Goal: Navigation & Orientation: Find specific page/section

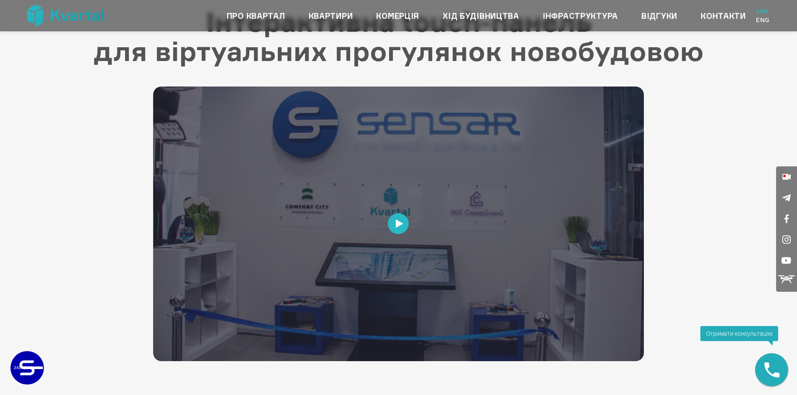
scroll to position [1719, 0]
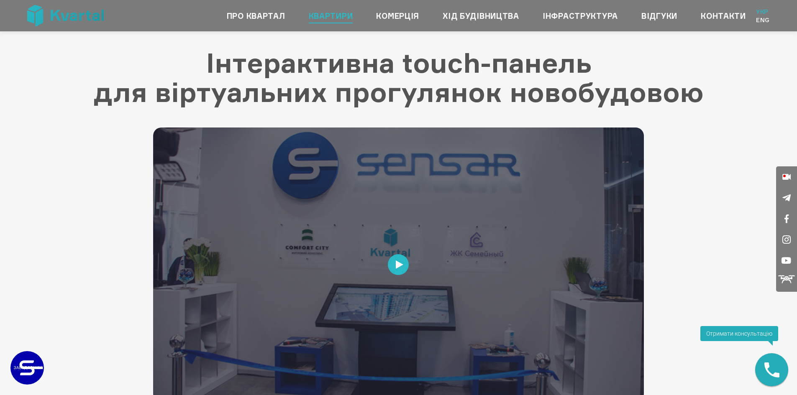
click at [320, 18] on link "Квартири" at bounding box center [331, 15] width 44 height 13
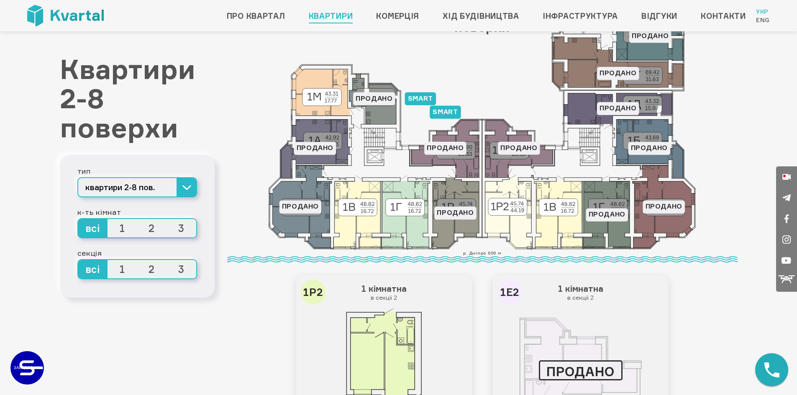
scroll to position [125, 0]
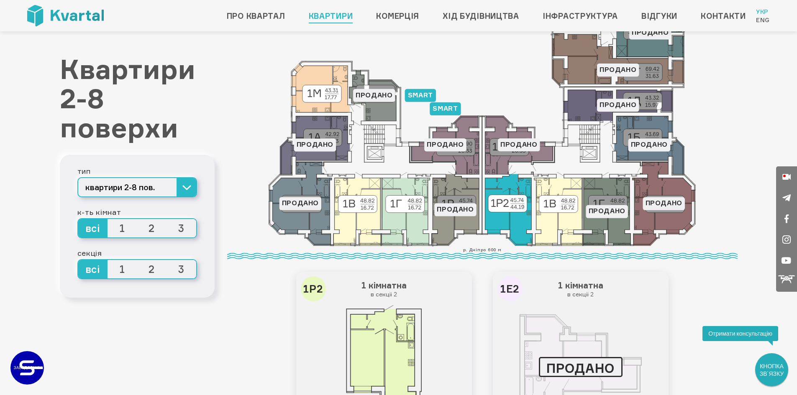
click at [500, 216] on icon at bounding box center [508, 210] width 47 height 72
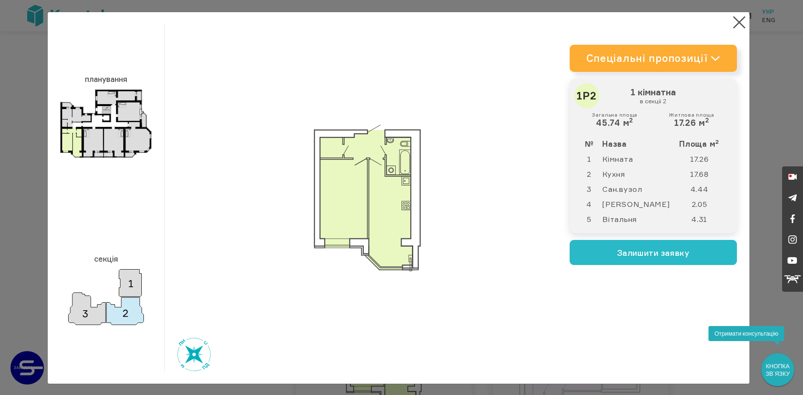
click at [700, 59] on link "Спеціальні пропозиції" at bounding box center [653, 58] width 167 height 27
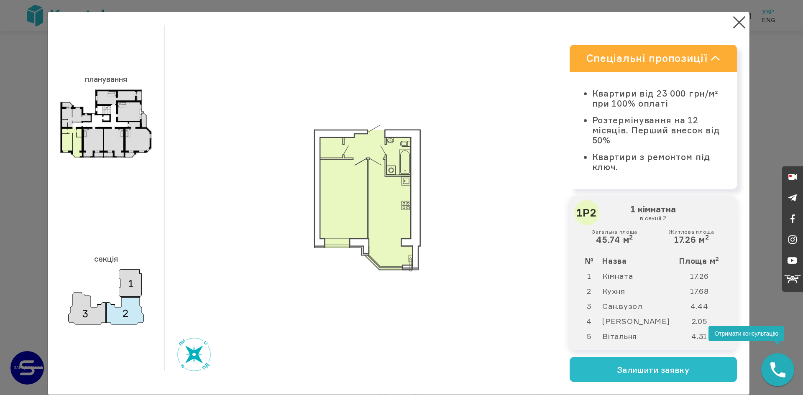
click at [700, 59] on link "Спеціальні пропозиції" at bounding box center [653, 58] width 167 height 27
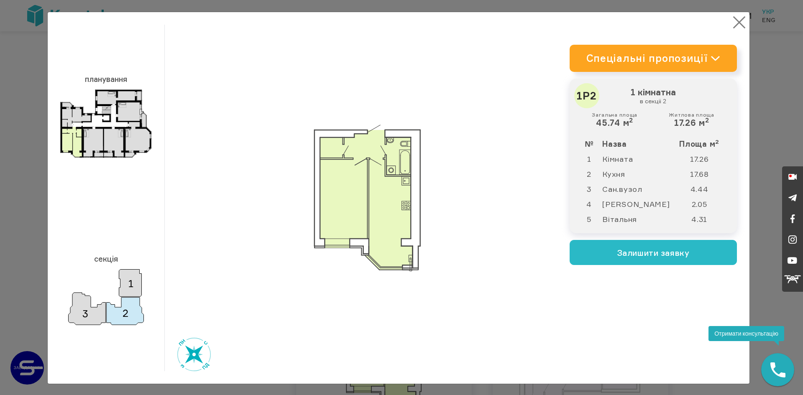
click at [736, 26] on button "×" at bounding box center [739, 22] width 16 height 16
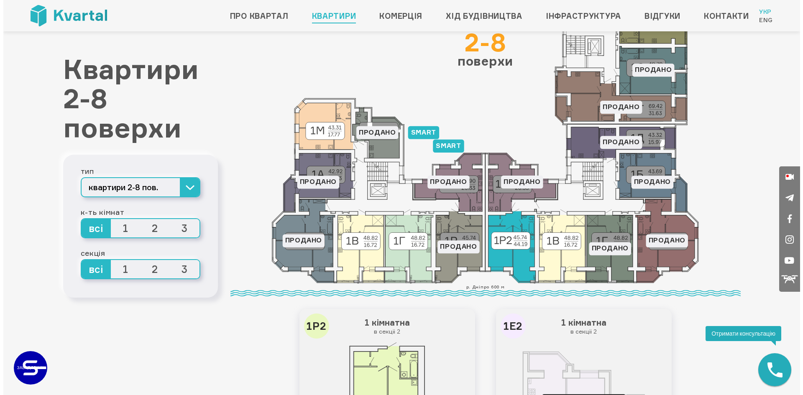
scroll to position [84, 0]
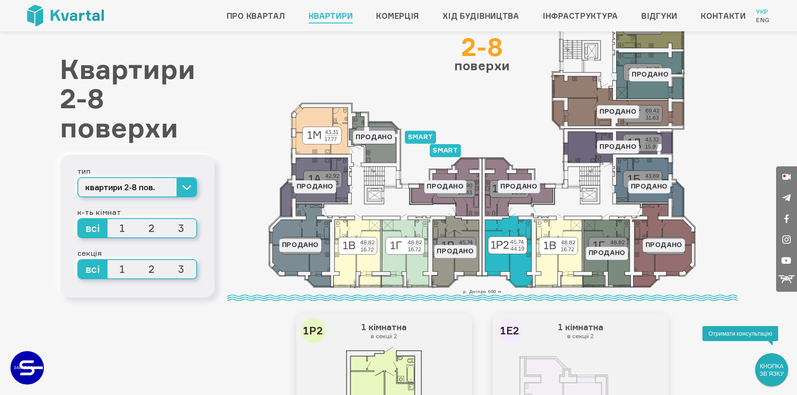
click at [522, 239] on icon at bounding box center [508, 252] width 47 height 72
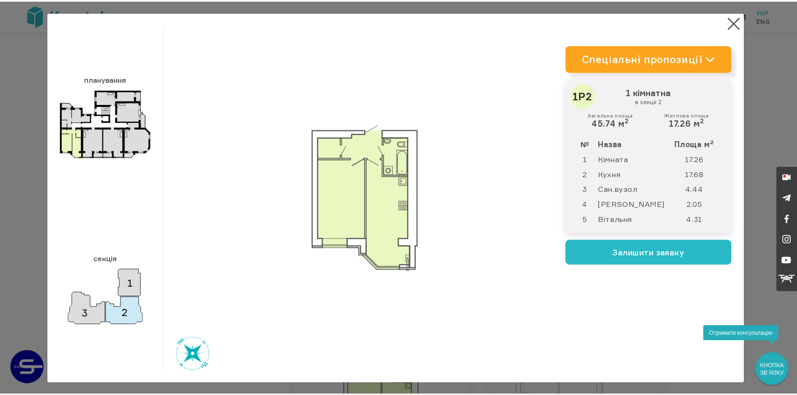
scroll to position [1, 0]
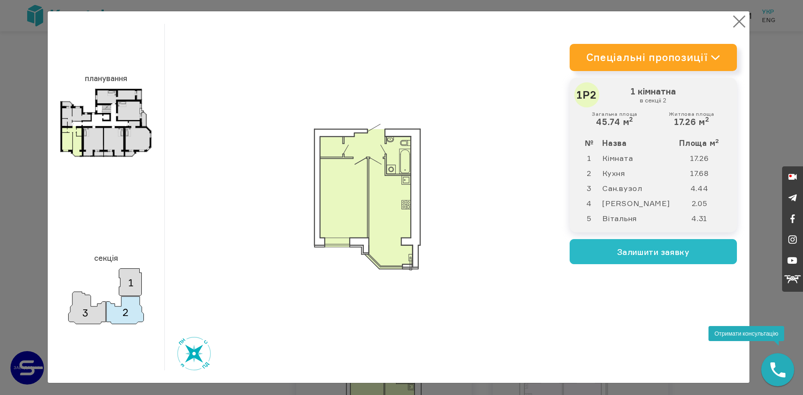
click at [732, 22] on button "×" at bounding box center [739, 21] width 16 height 16
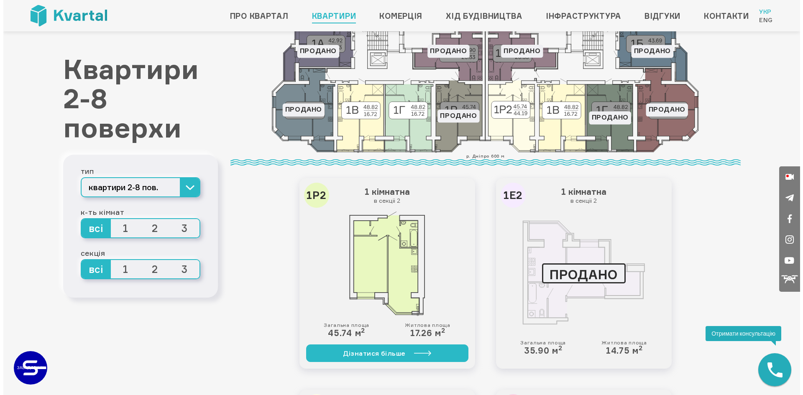
scroll to position [209, 0]
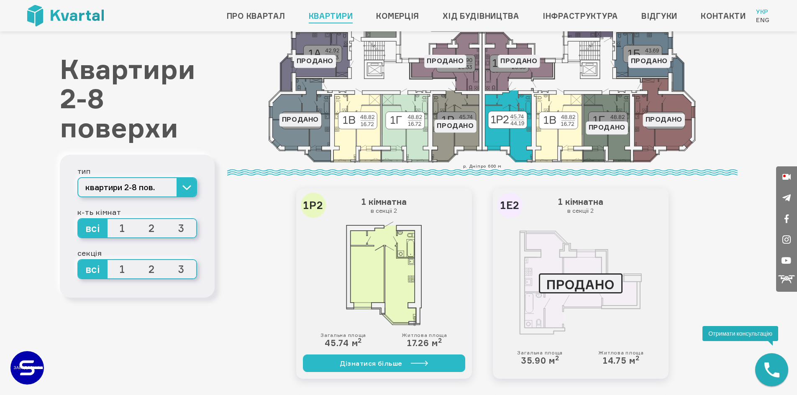
click at [512, 145] on icon at bounding box center [508, 127] width 47 height 72
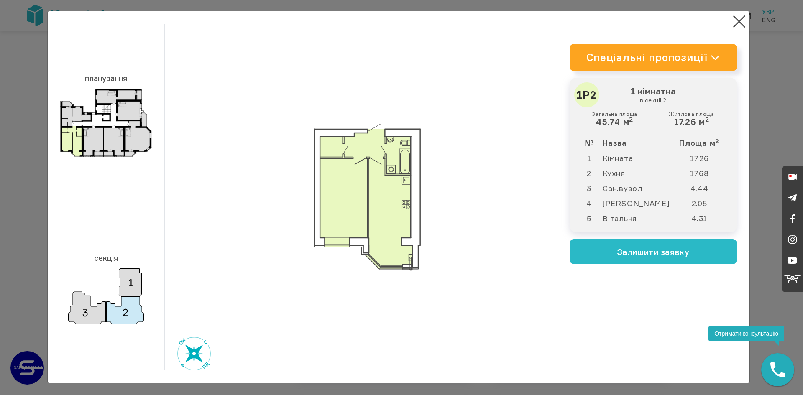
scroll to position [0, 0]
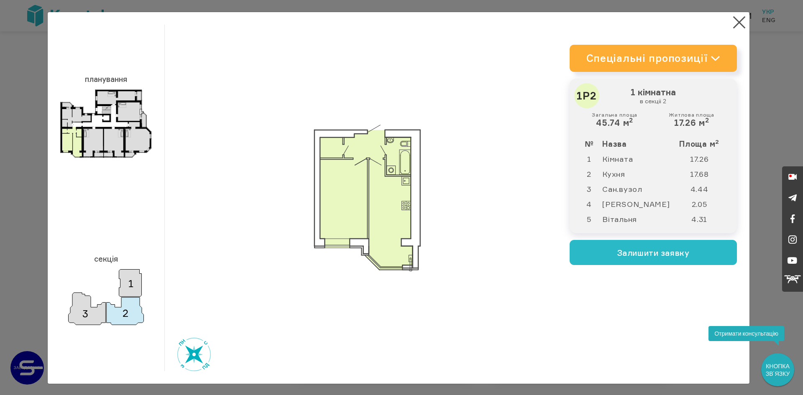
click at [701, 53] on link "Спеціальні пропозиції" at bounding box center [653, 58] width 167 height 27
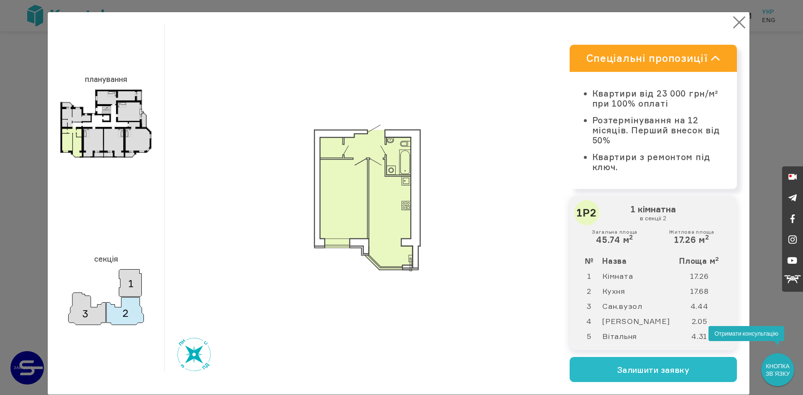
click at [736, 24] on button "×" at bounding box center [739, 22] width 16 height 16
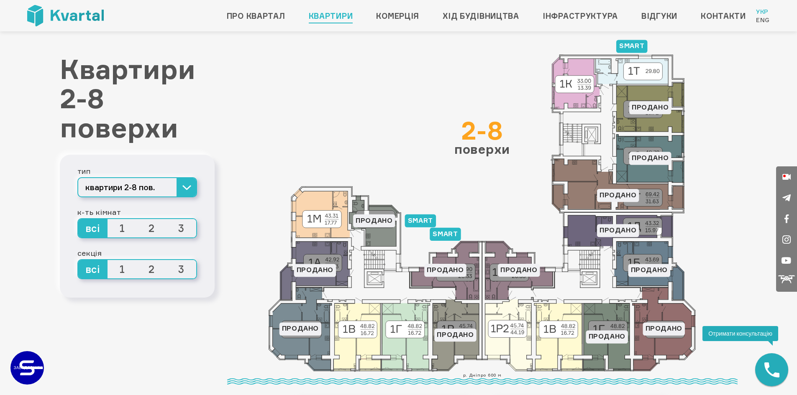
click at [68, 11] on img at bounding box center [65, 15] width 77 height 21
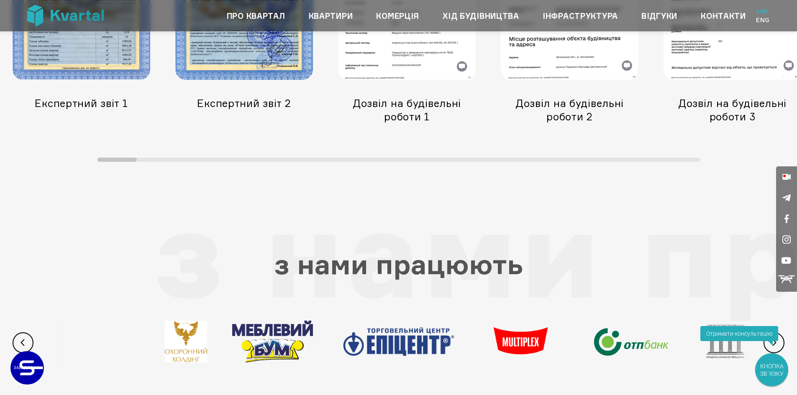
scroll to position [2974, 0]
